Goal: Navigation & Orientation: Go to known website

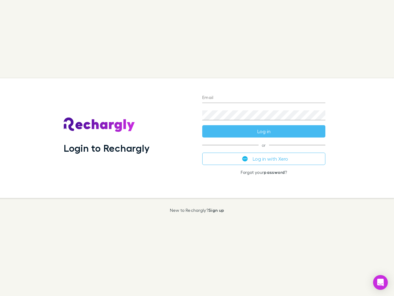
click at [197, 148] on div "Login to Rechargly" at bounding box center [128, 138] width 139 height 120
click at [264, 98] on input "Email" at bounding box center [263, 98] width 123 height 10
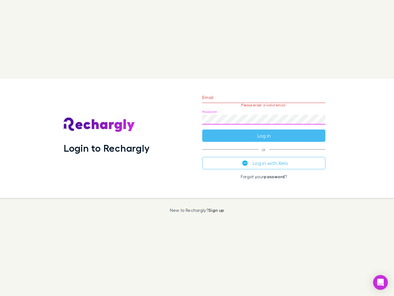
click at [264, 131] on form "Email Please enter a valid email. Password Log in" at bounding box center [263, 115] width 123 height 54
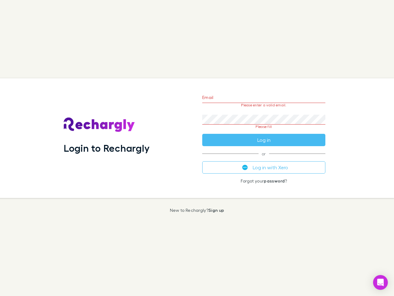
click at [264, 159] on div "Email Please enter a valid email. Password Please fill Log in or Log in with Xe…" at bounding box center [263, 138] width 133 height 120
click at [381, 282] on icon "Open Intercom Messenger" at bounding box center [381, 281] width 6 height 7
